Goal: Transaction & Acquisition: Purchase product/service

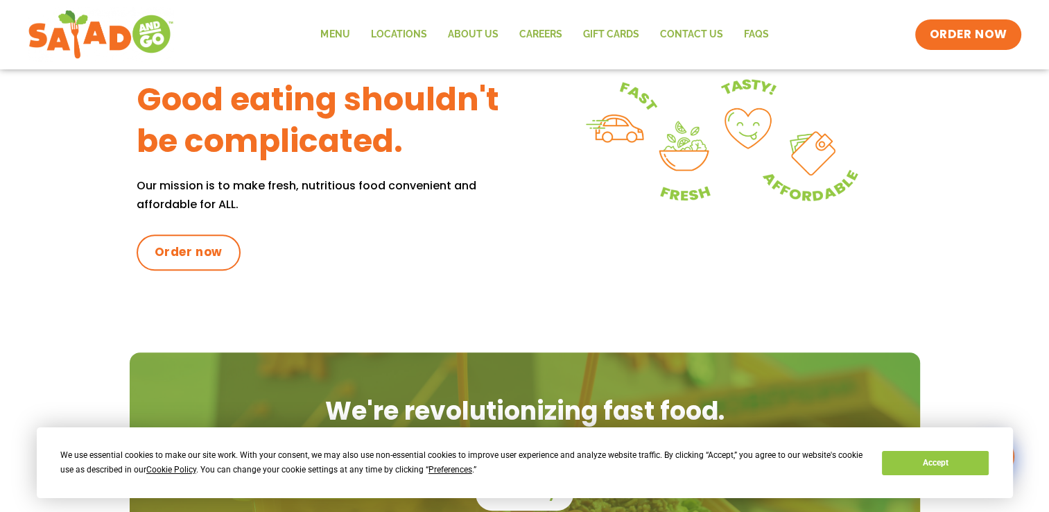
scroll to position [624, 0]
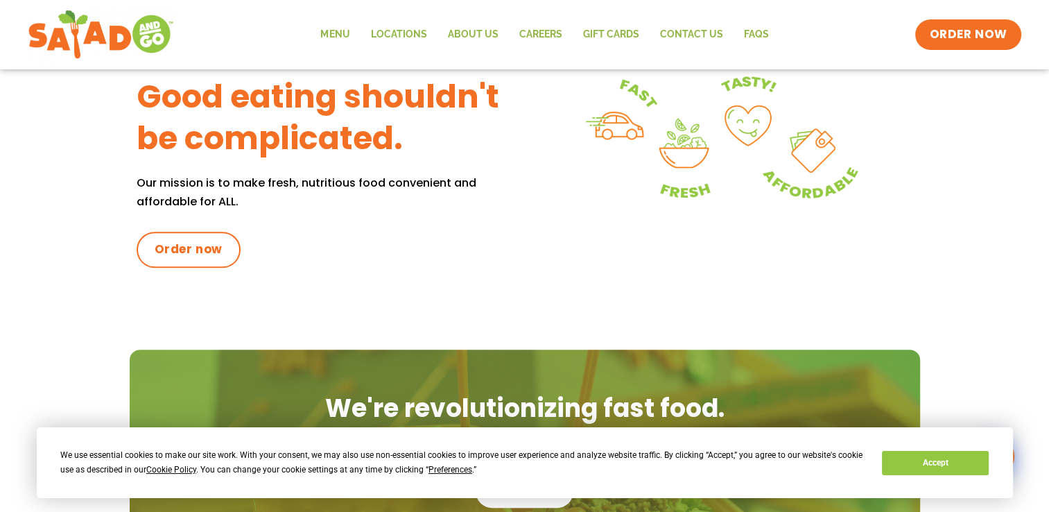
click at [988, 461] on div "We use essential cookies to make our site work. With your consent, we may also …" at bounding box center [525, 462] width 977 height 71
click at [977, 466] on button "Accept" at bounding box center [935, 463] width 107 height 24
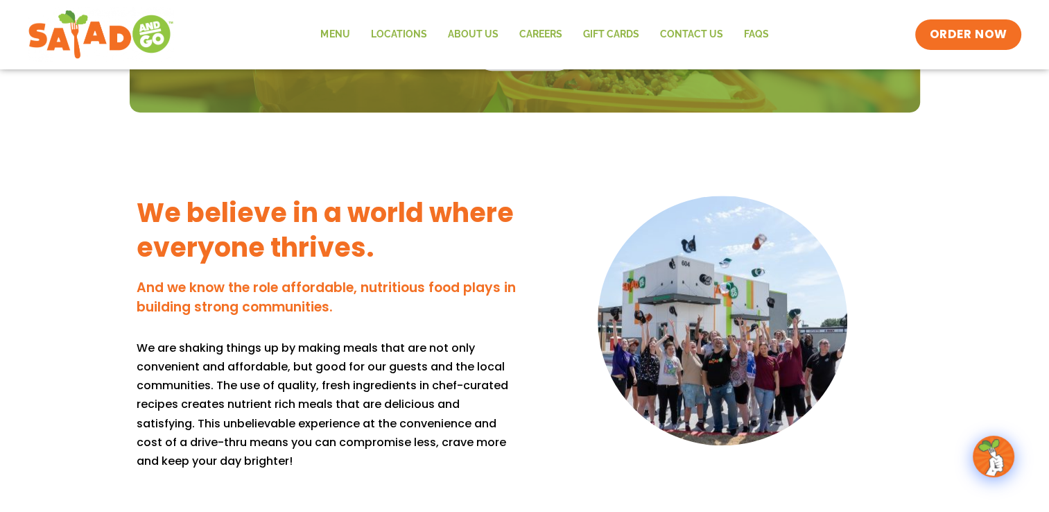
scroll to position [1318, 0]
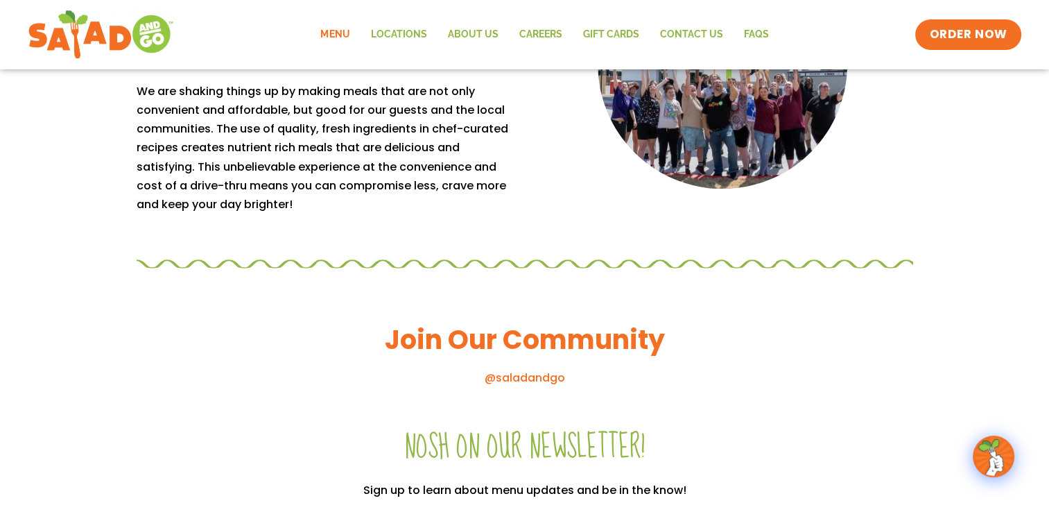
click at [347, 44] on link "Menu" at bounding box center [335, 35] width 50 height 32
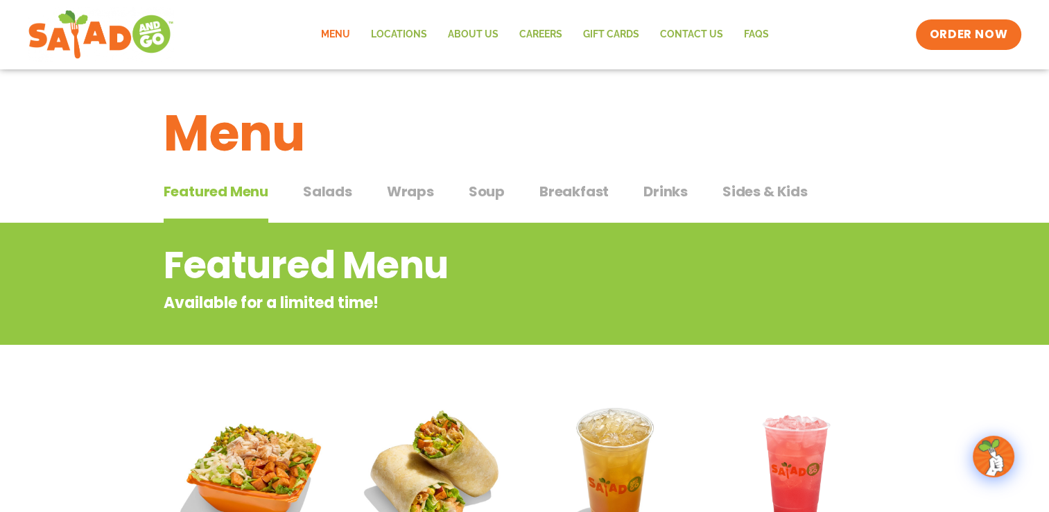
click at [320, 191] on span "Salads" at bounding box center [327, 191] width 49 height 21
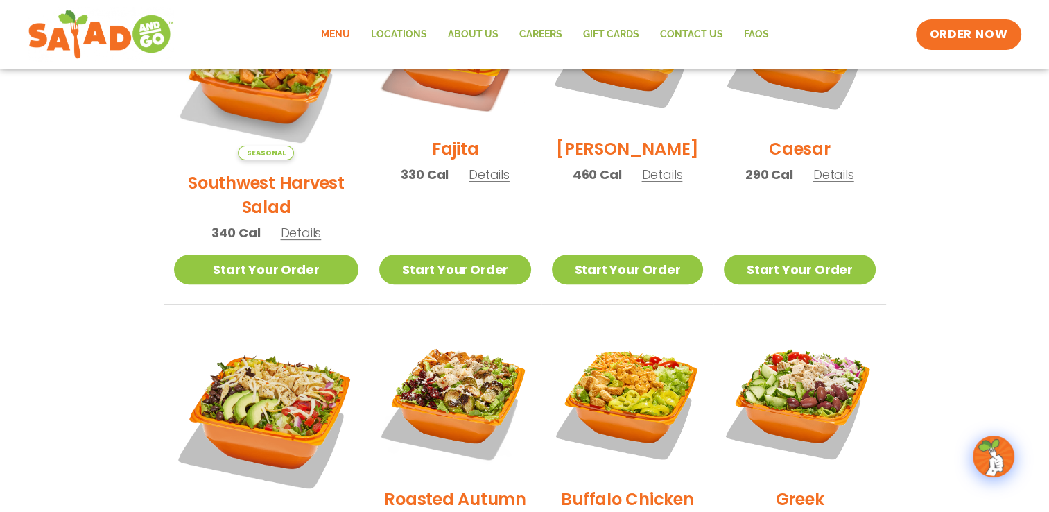
scroll to position [694, 0]
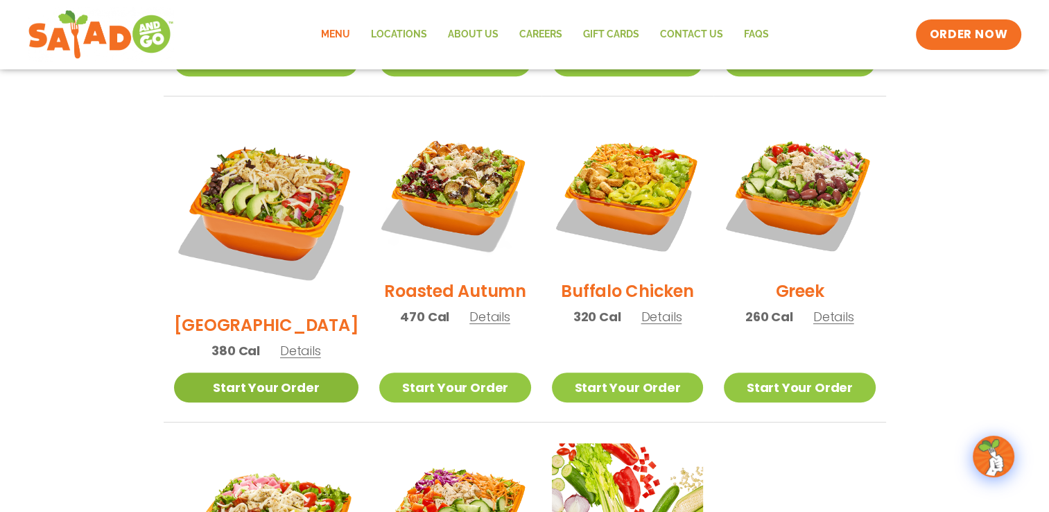
click at [294, 372] on link "Start Your Order" at bounding box center [266, 387] width 185 height 30
